Goal: Task Accomplishment & Management: Complete application form

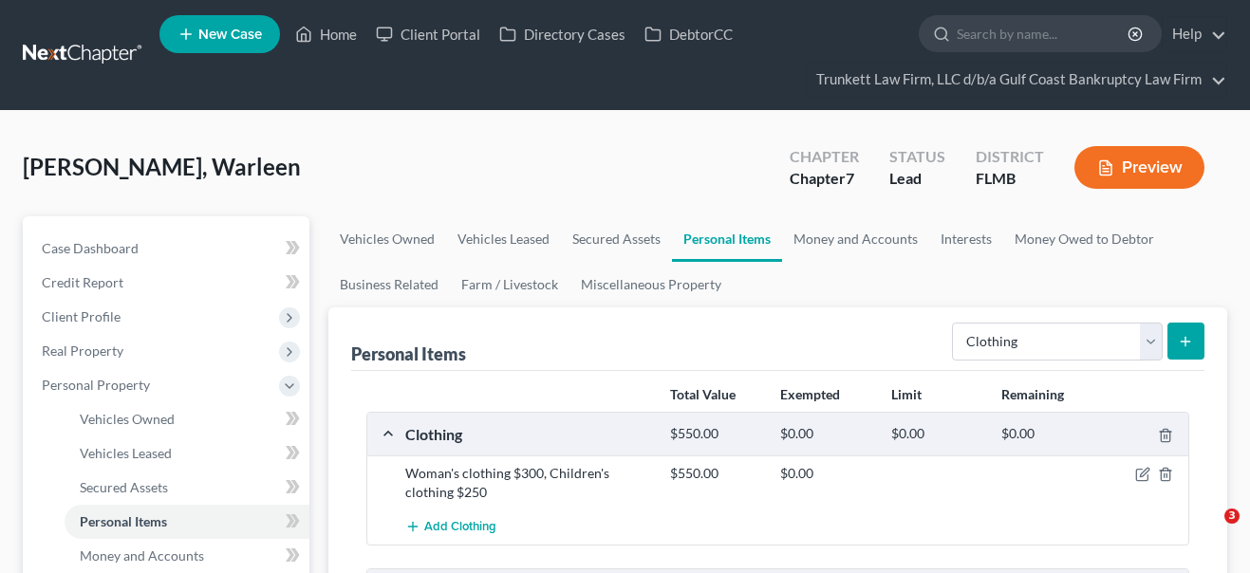
select select "clothing"
click at [329, 39] on link "Home" at bounding box center [326, 34] width 81 height 34
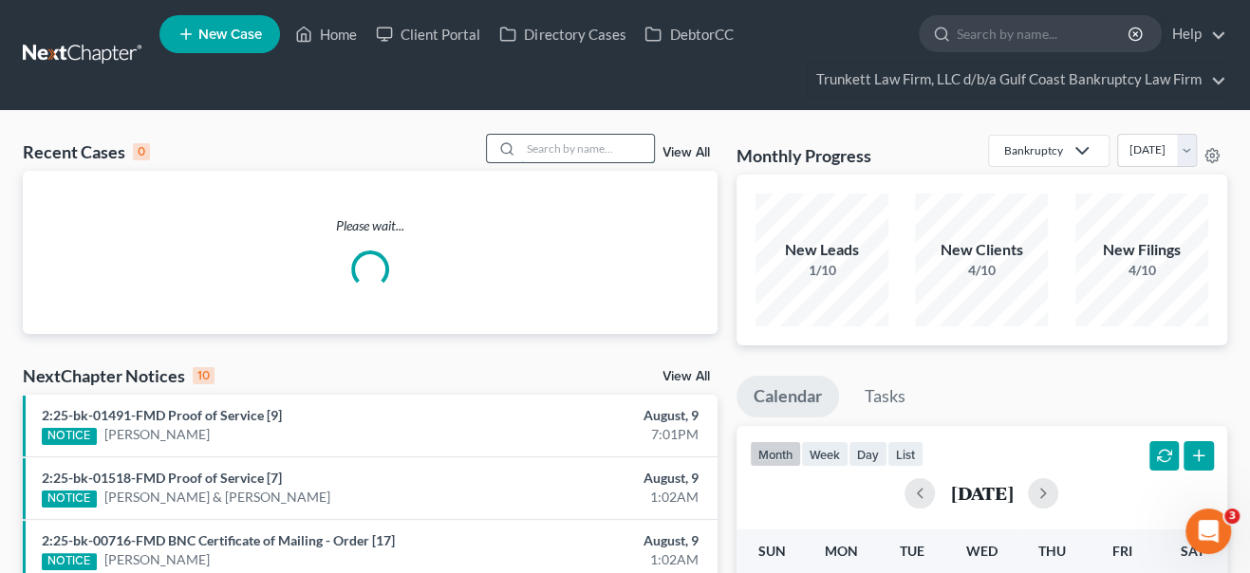
click at [576, 147] on input "search" at bounding box center [587, 149] width 133 height 28
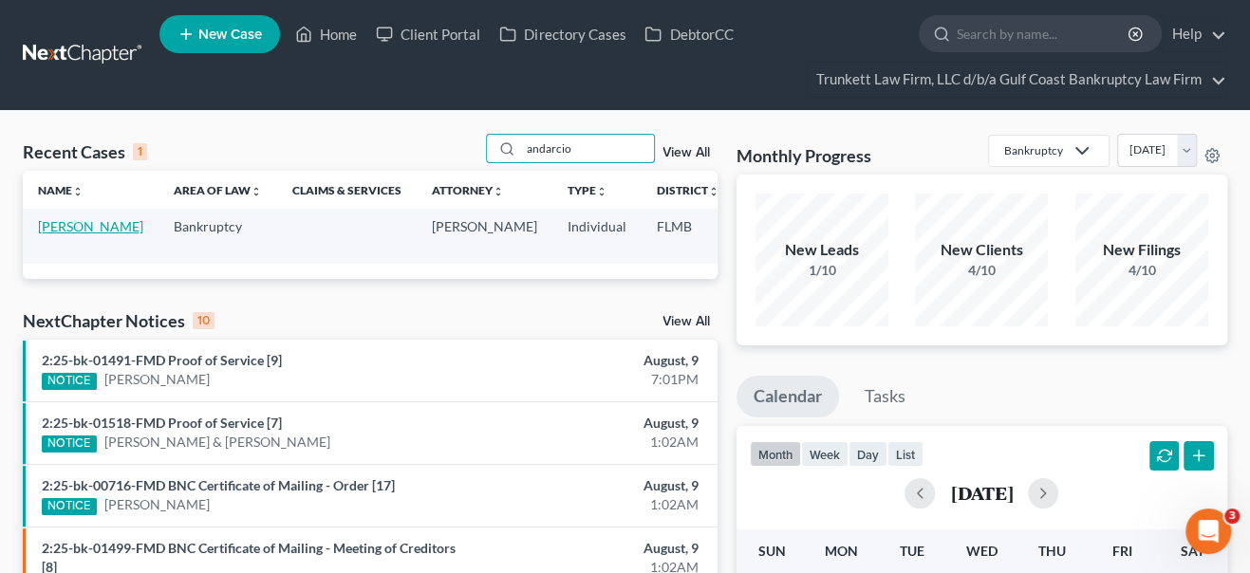
type input "andarcio"
click at [56, 222] on link "[PERSON_NAME]" at bounding box center [90, 226] width 105 height 16
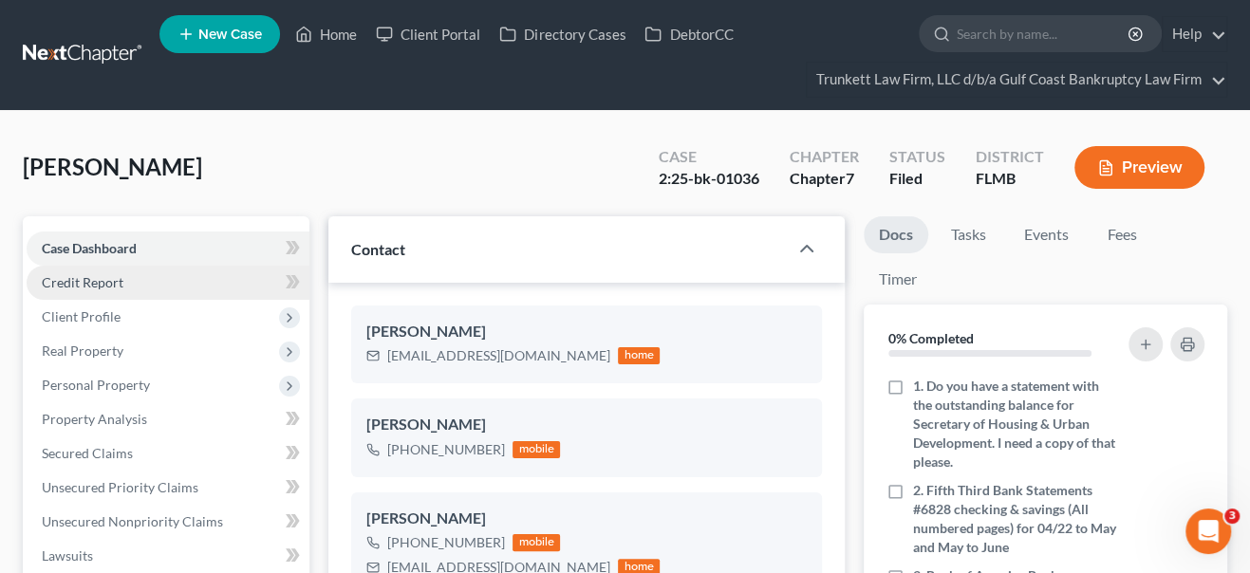
scroll to position [992, 0]
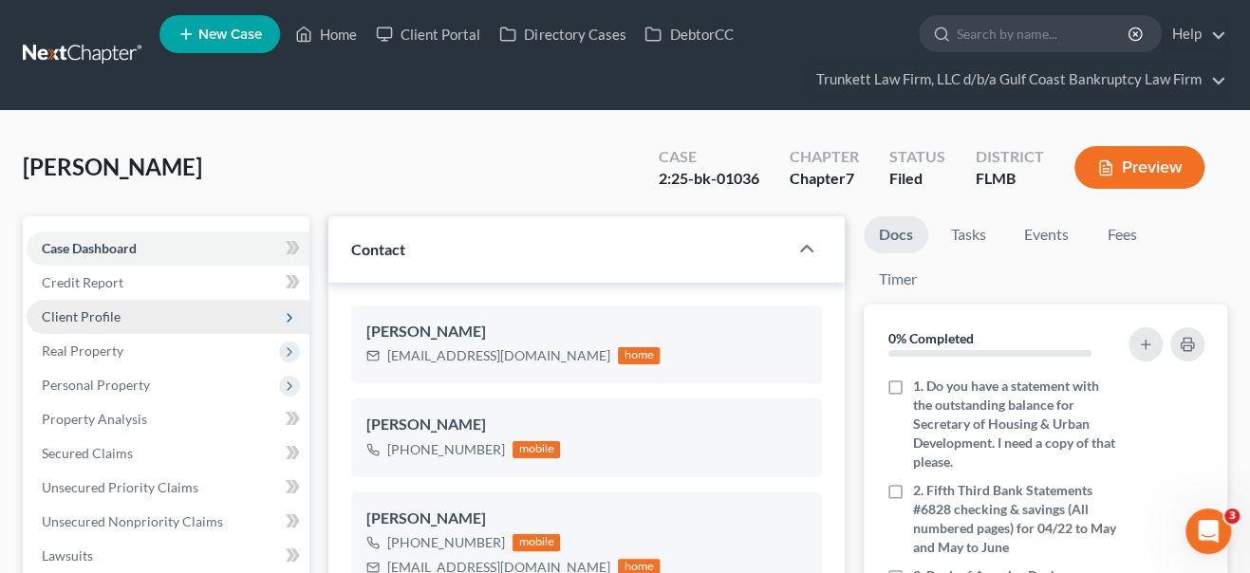
click at [81, 310] on span "Client Profile" at bounding box center [81, 316] width 79 height 16
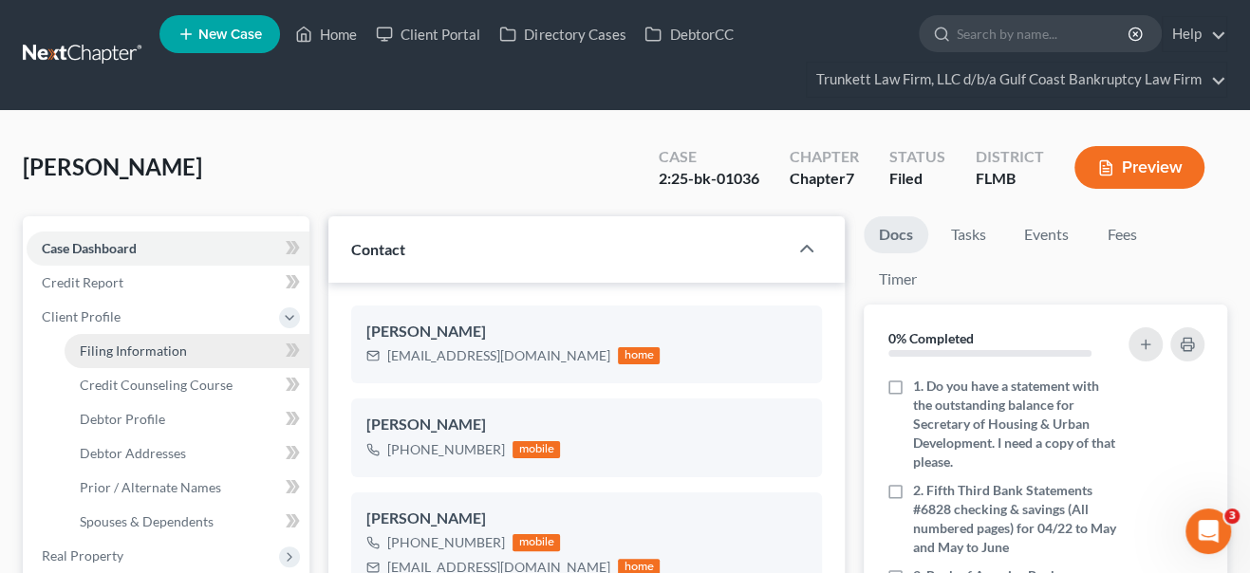
click at [97, 348] on span "Filing Information" at bounding box center [133, 351] width 107 height 16
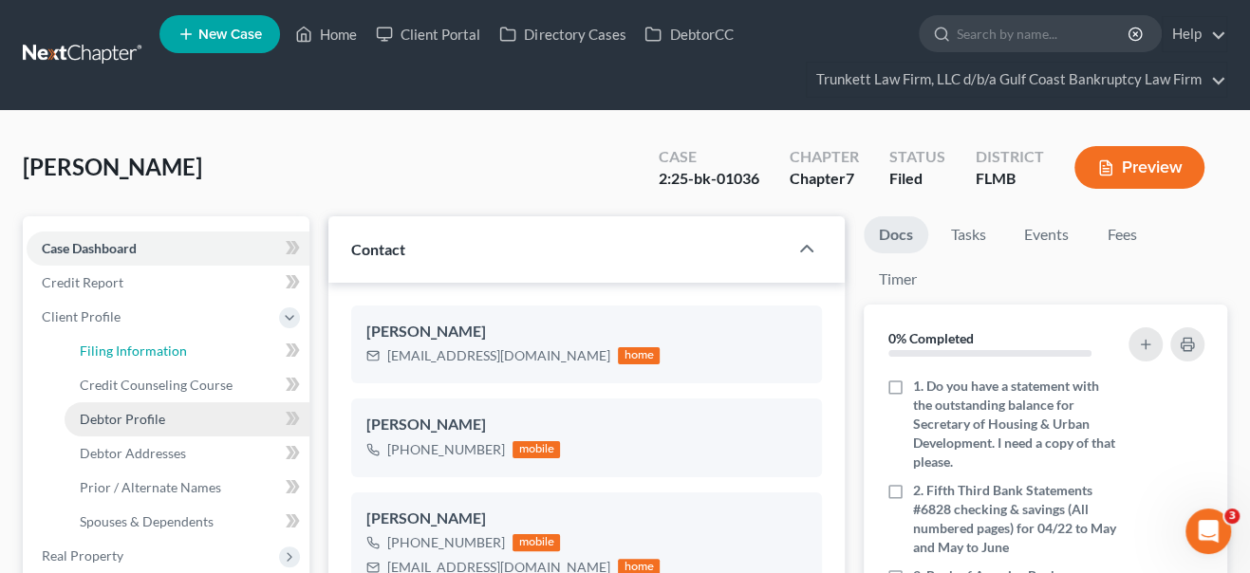
select select "1"
select select "0"
select select "9"
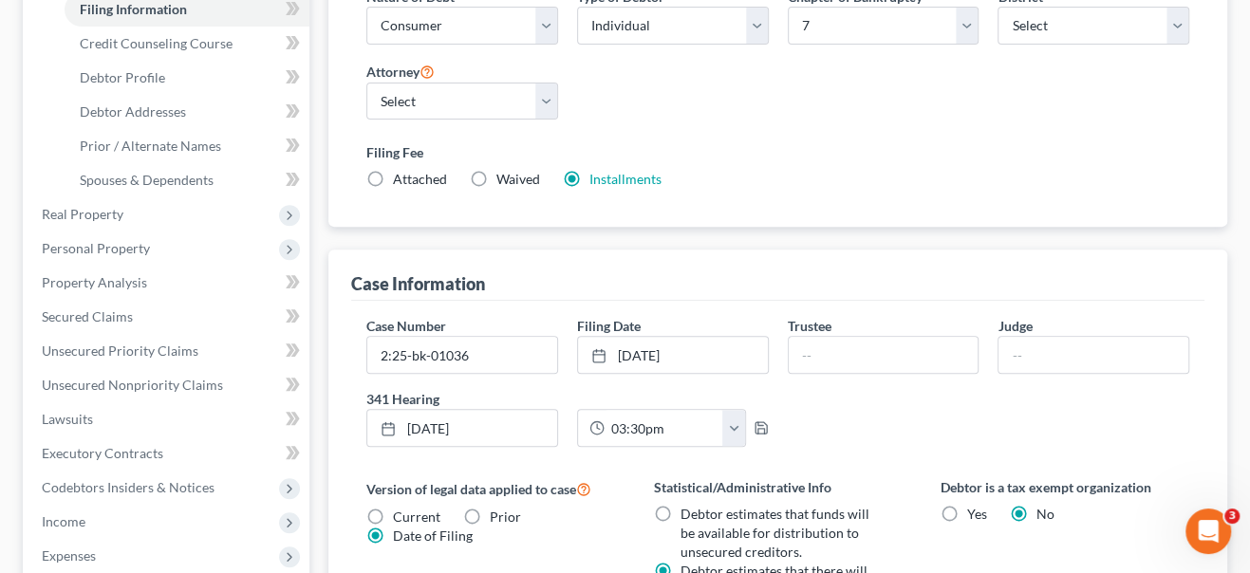
scroll to position [345, 0]
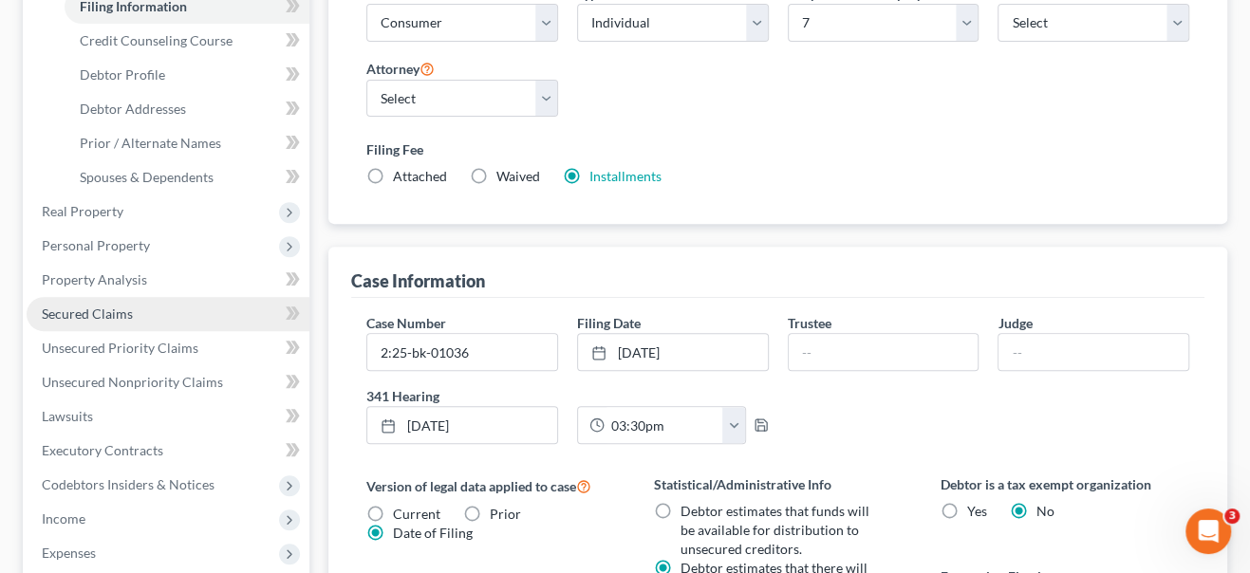
click at [115, 319] on span "Secured Claims" at bounding box center [87, 314] width 91 height 16
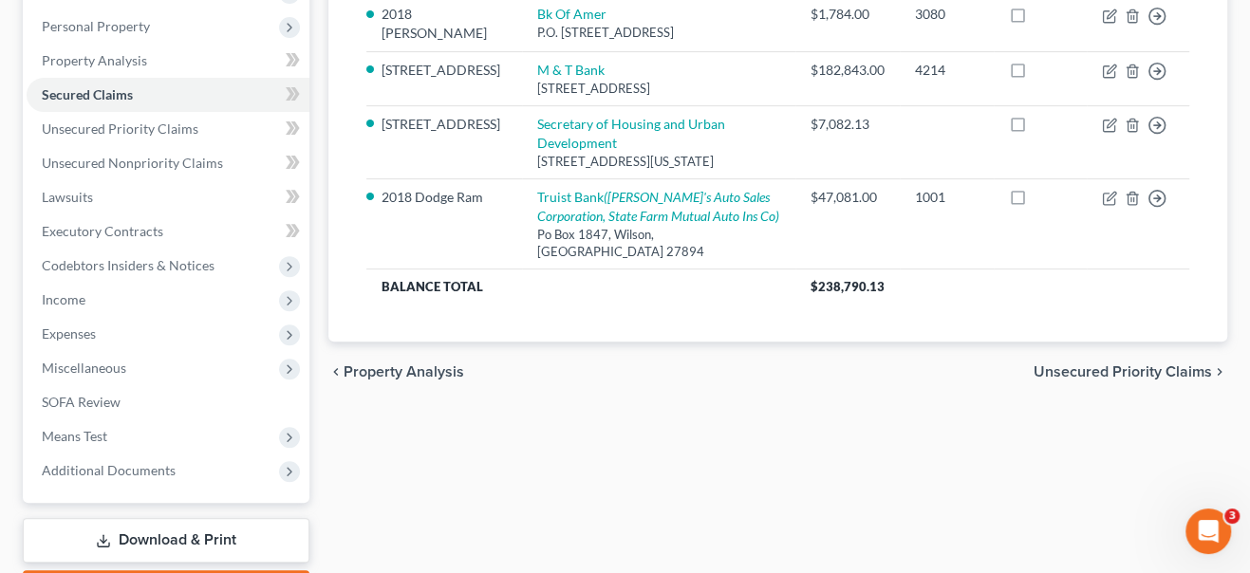
scroll to position [466, 0]
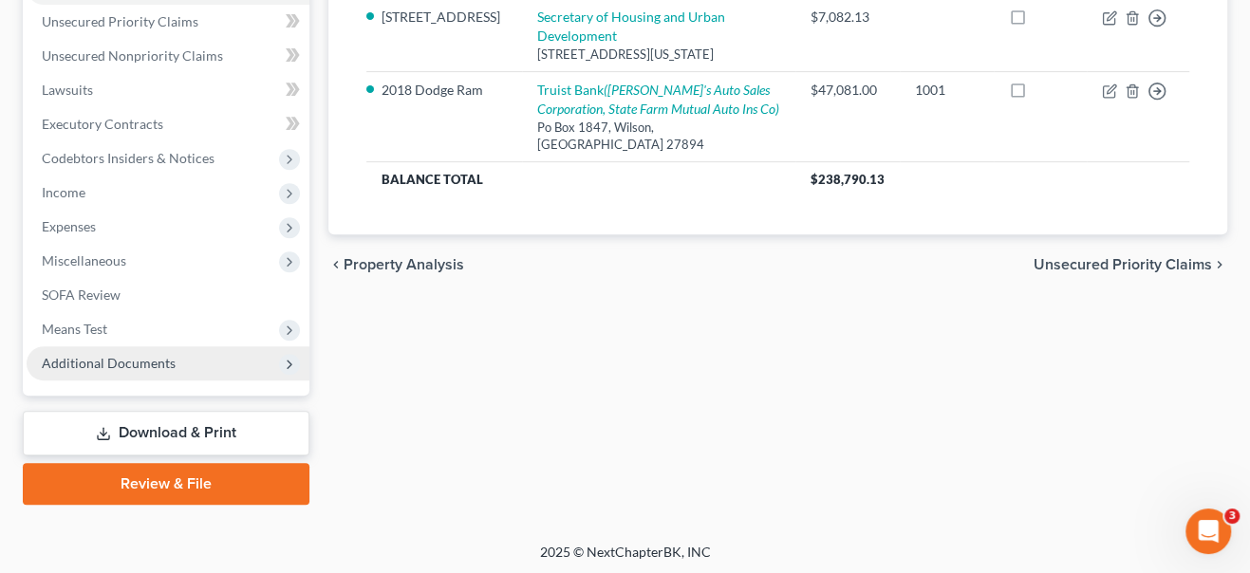
click at [107, 360] on span "Additional Documents" at bounding box center [109, 363] width 134 height 16
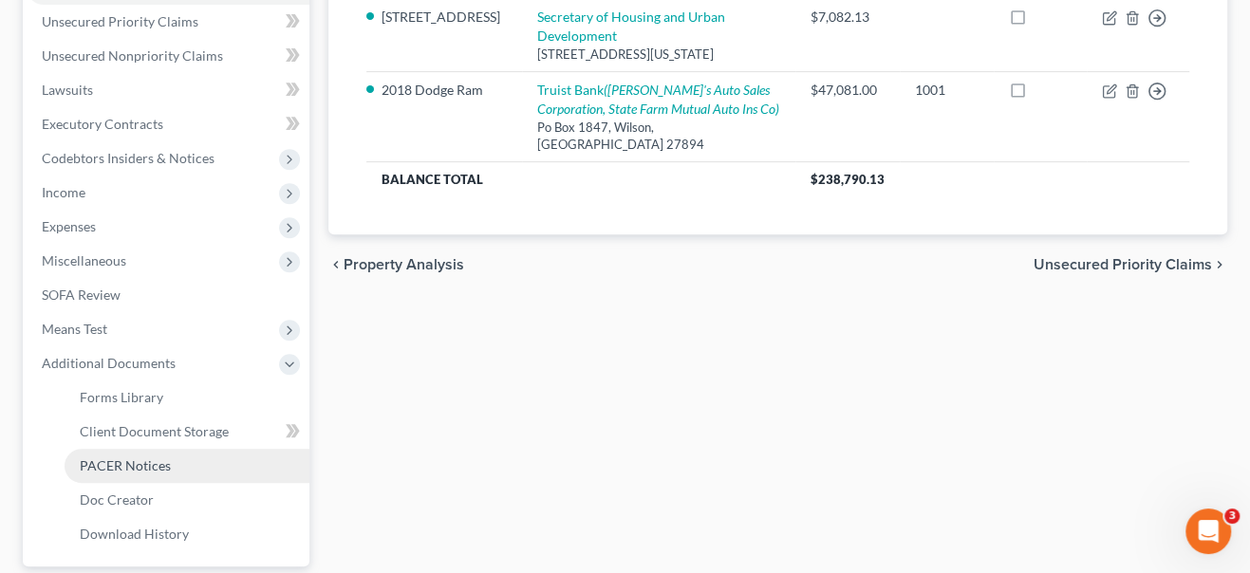
click at [150, 468] on span "PACER Notices" at bounding box center [125, 466] width 91 height 16
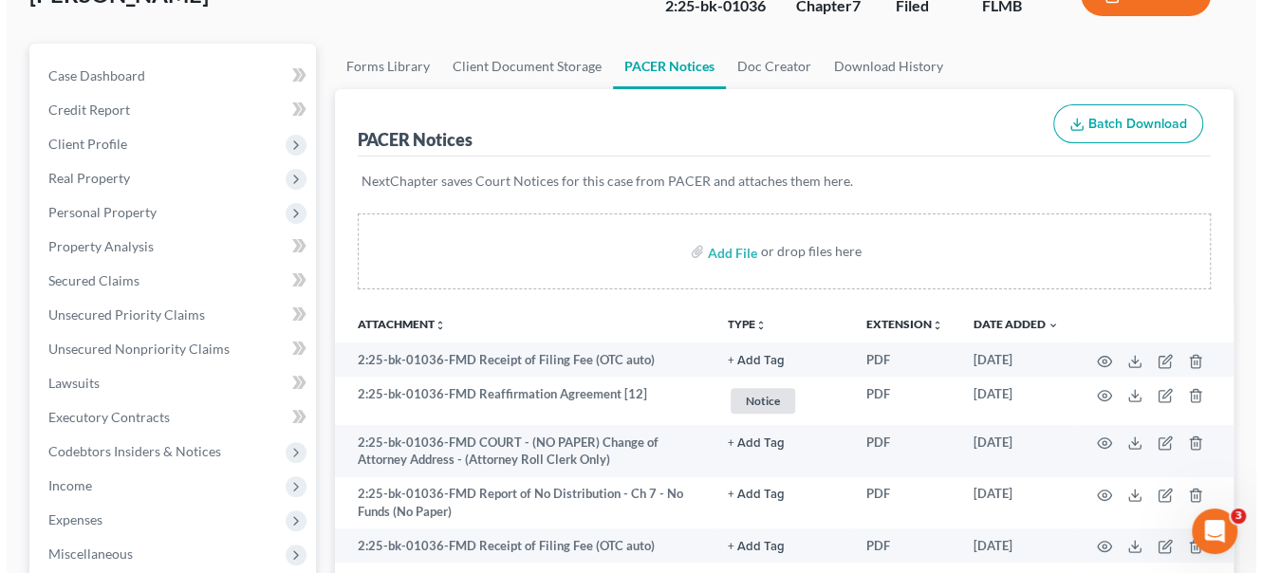
scroll to position [258, 0]
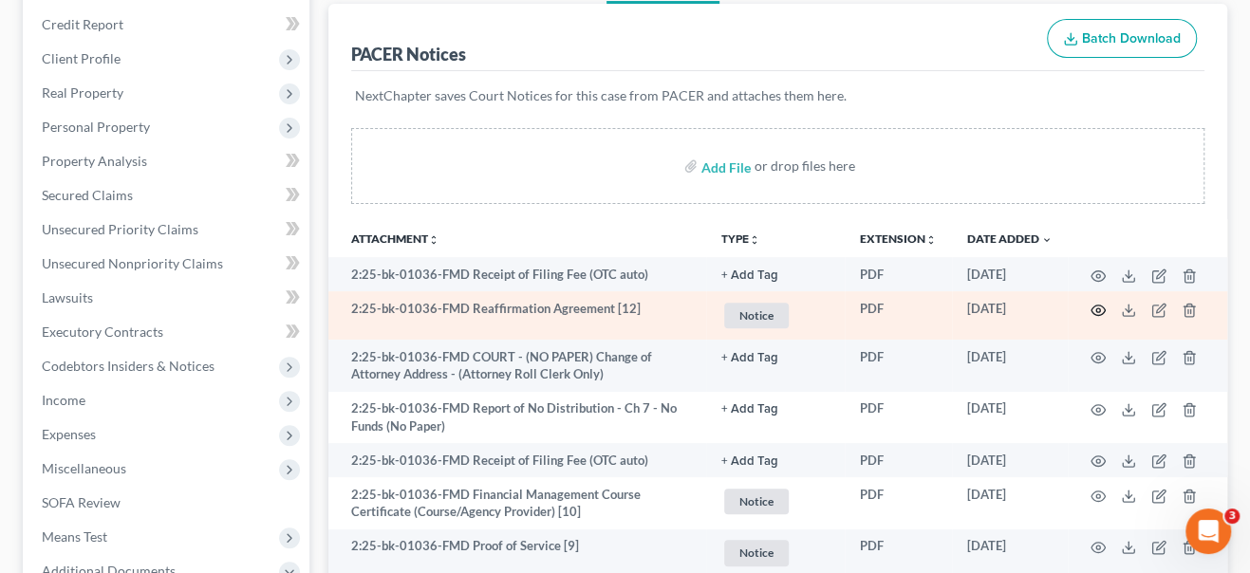
click at [1095, 311] on icon "button" at bounding box center [1099, 310] width 14 height 10
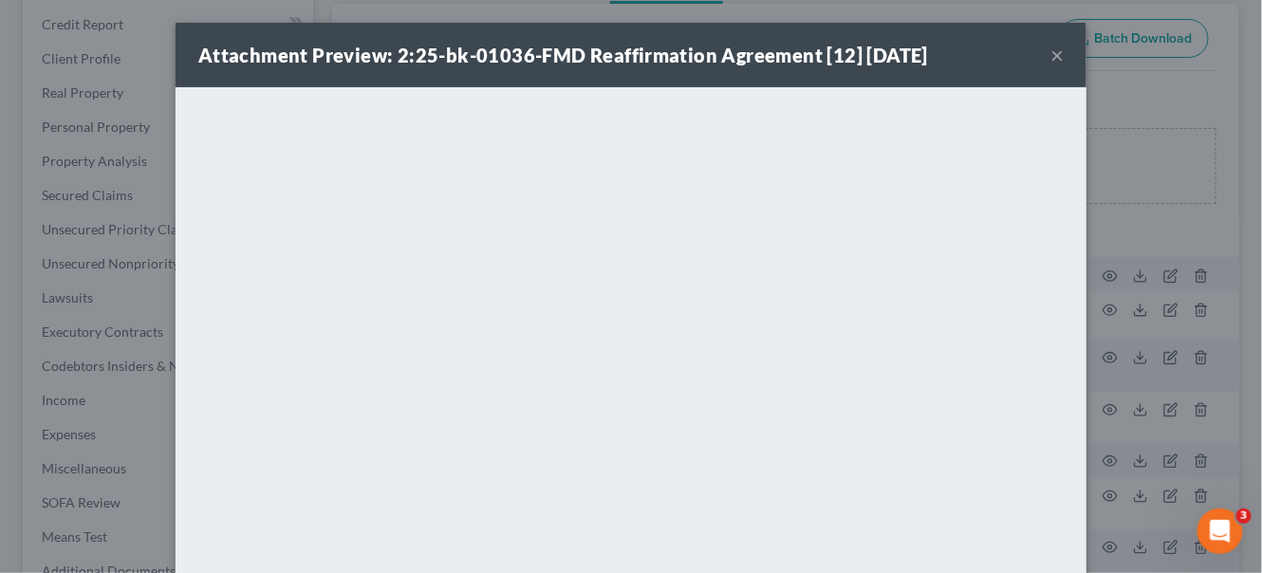
click at [1040, 50] on div "Attachment Preview: 2:25-bk-01036-FMD Reaffirmation Agreement [12] [DATE] ×" at bounding box center [631, 55] width 911 height 65
click at [1040, 48] on div "Attachment Preview: 2:25-bk-01036-FMD Reaffirmation Agreement [12] [DATE] ×" at bounding box center [631, 55] width 911 height 65
